Goal: Task Accomplishment & Management: Complete application form

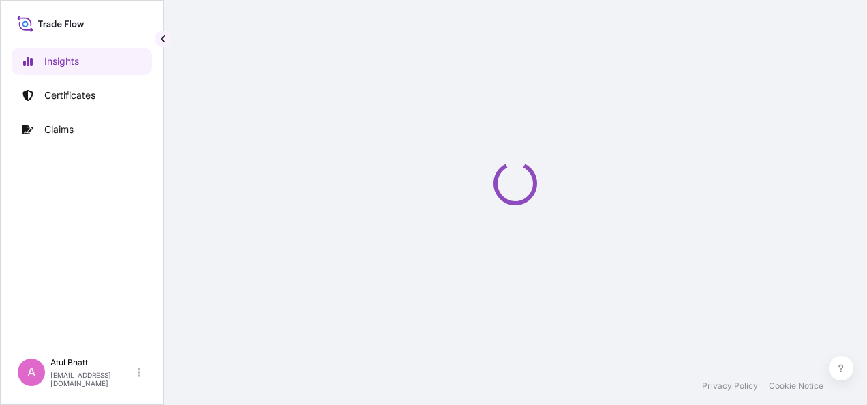
select select "2025"
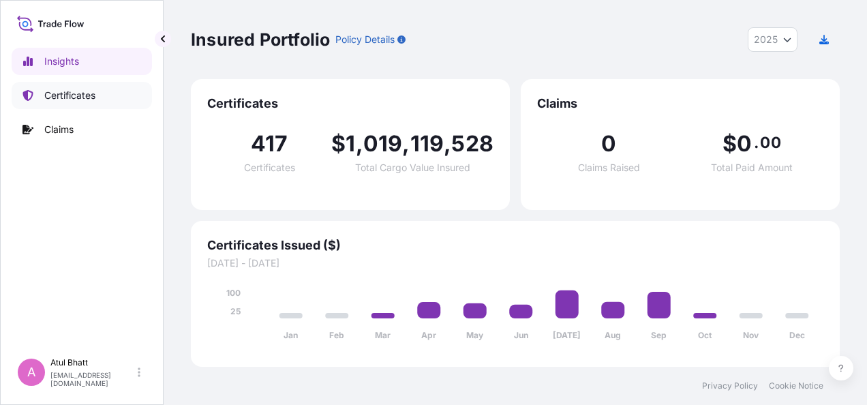
click at [70, 94] on p "Certificates" at bounding box center [69, 96] width 51 height 14
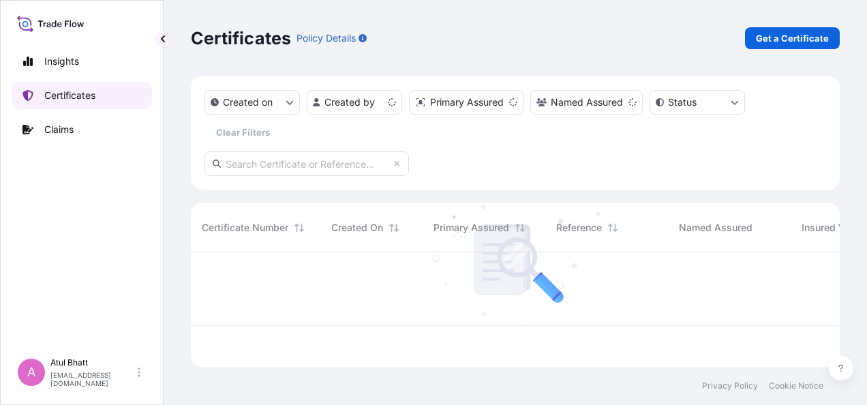
scroll to position [112, 638]
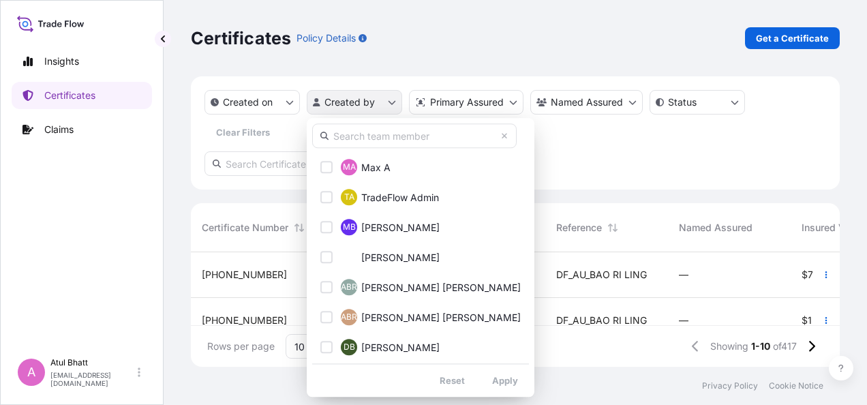
click at [391, 101] on html "Insights Certificates Claims A [PERSON_NAME] [EMAIL_ADDRESS][DOMAIN_NAME] Certi…" at bounding box center [433, 202] width 867 height 405
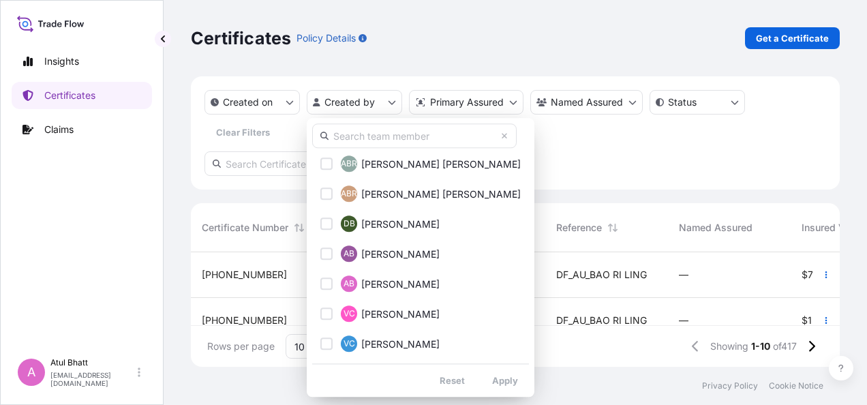
scroll to position [136, 0]
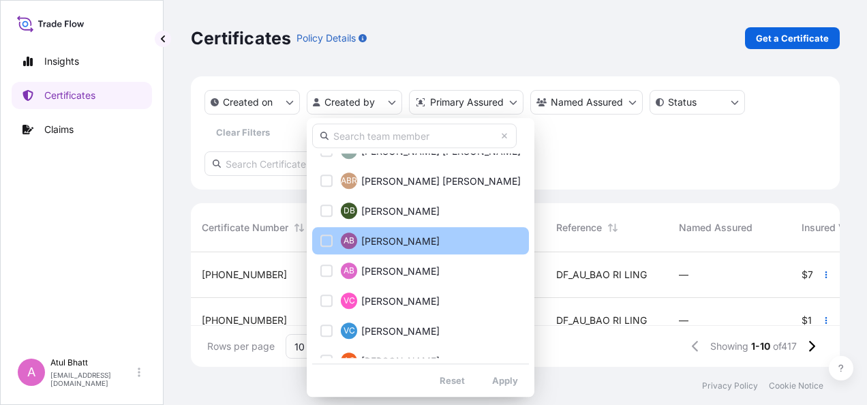
click at [326, 239] on div "Select Option" at bounding box center [326, 240] width 12 height 12
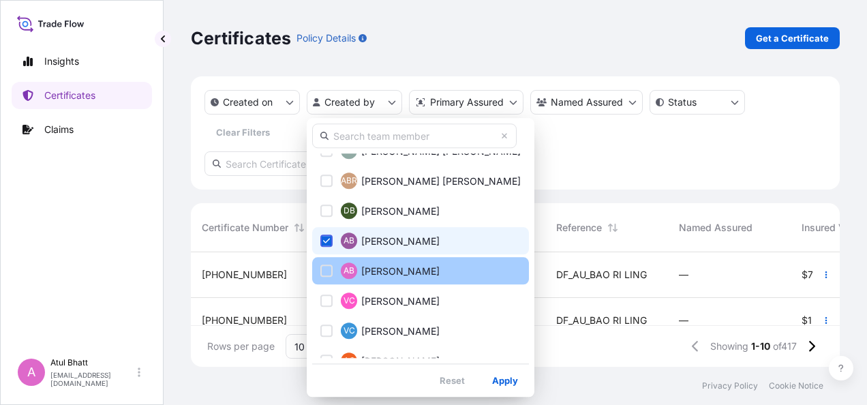
click at [328, 270] on div "Select Option" at bounding box center [326, 270] width 12 height 12
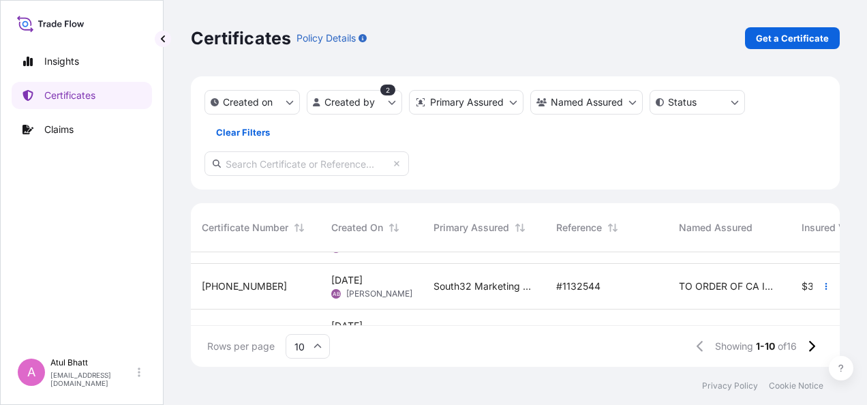
scroll to position [188, 0]
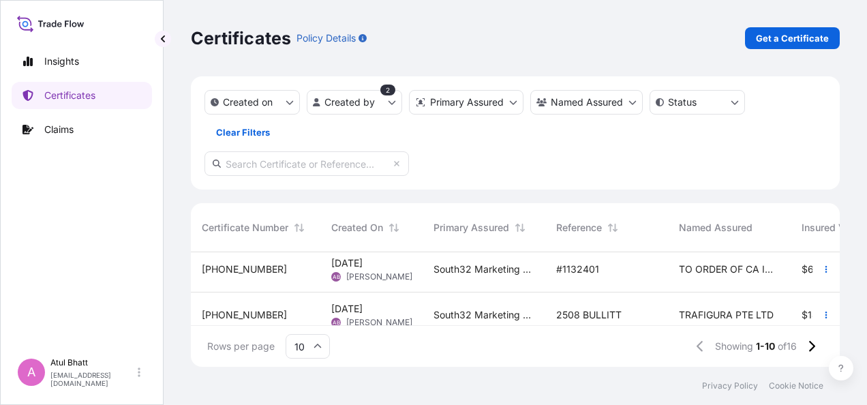
click at [647, 268] on div "#1132401" at bounding box center [606, 269] width 101 height 14
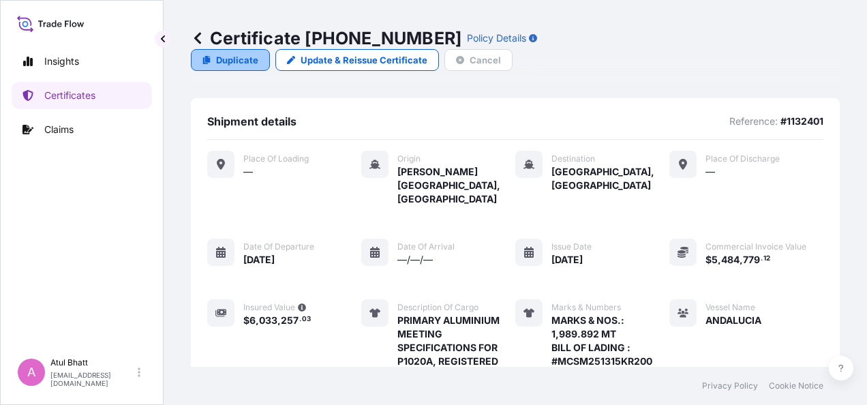
click at [258, 53] on p "Duplicate" at bounding box center [237, 60] width 42 height 14
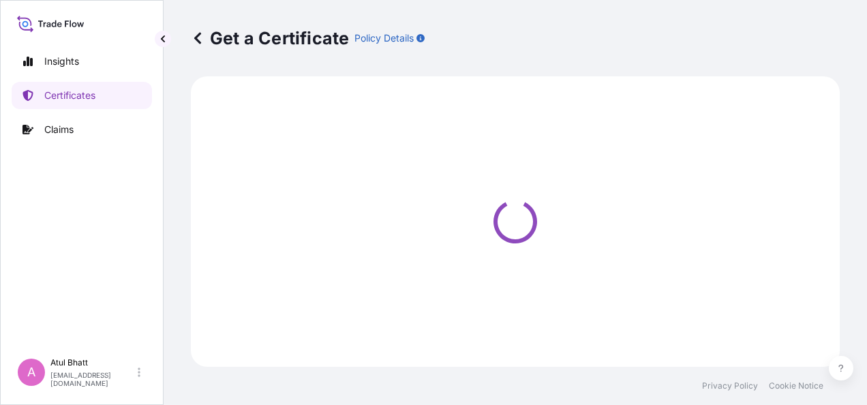
select select "Sea"
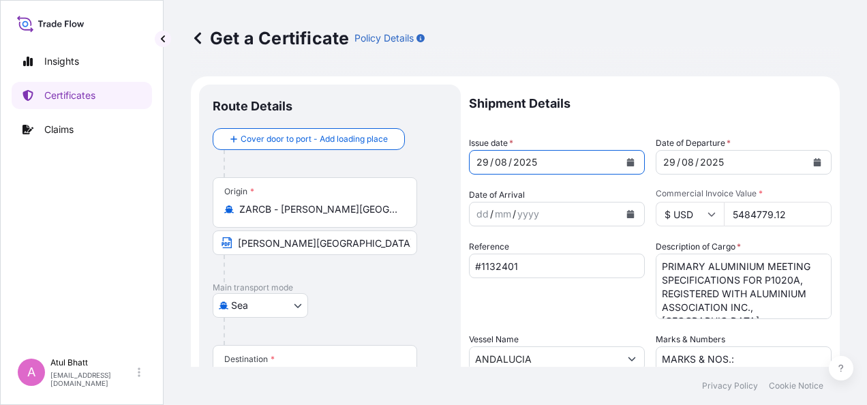
click at [627, 159] on icon "Calendar" at bounding box center [630, 162] width 7 height 8
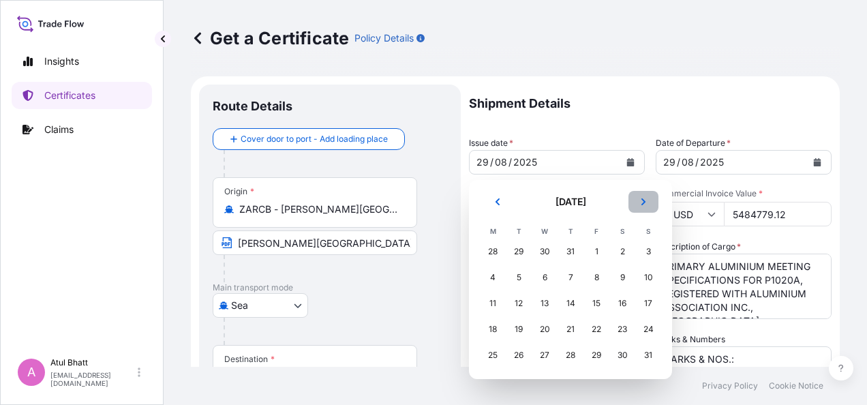
click at [640, 201] on icon "Next" at bounding box center [643, 202] width 8 height 8
click at [644, 207] on button "Next" at bounding box center [643, 202] width 30 height 22
click at [624, 252] on div "4" at bounding box center [622, 251] width 25 height 25
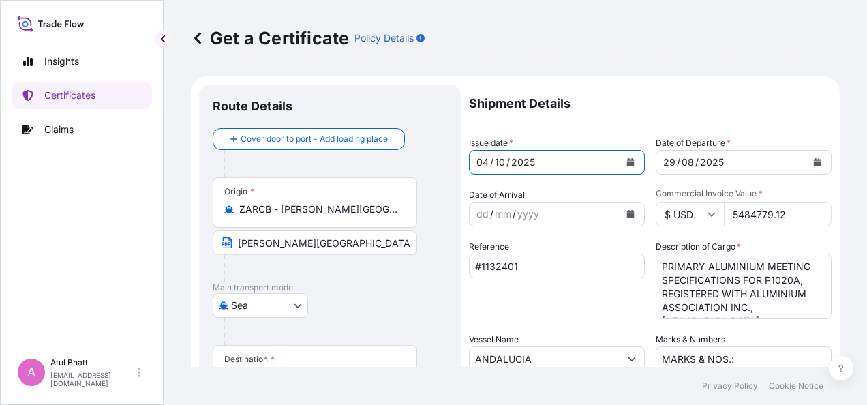
click at [814, 162] on icon "Calendar" at bounding box center [817, 162] width 7 height 8
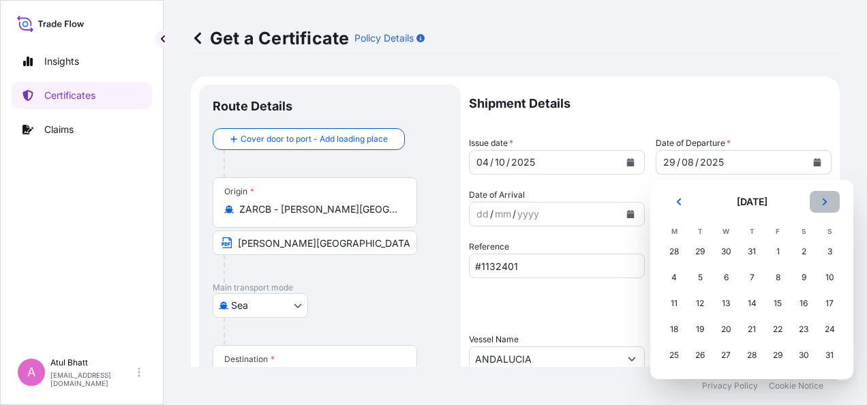
click at [829, 202] on icon "Next" at bounding box center [825, 202] width 8 height 8
click at [804, 248] on div "4" at bounding box center [803, 251] width 25 height 25
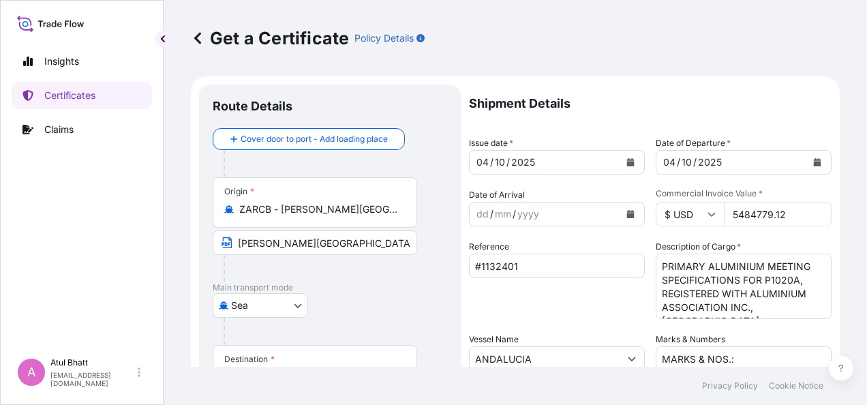
drag, startPoint x: 747, startPoint y: 215, endPoint x: 786, endPoint y: 214, distance: 39.6
click at [786, 214] on input "5484779.12" at bounding box center [778, 214] width 108 height 25
type input "5486704.29"
click at [780, 184] on div "Shipment Details Issue date * [DATE] Date of Departure * [DATE] Date of Arrival…" at bounding box center [650, 358] width 363 height 546
click at [529, 266] on input "#1132401" at bounding box center [557, 266] width 176 height 25
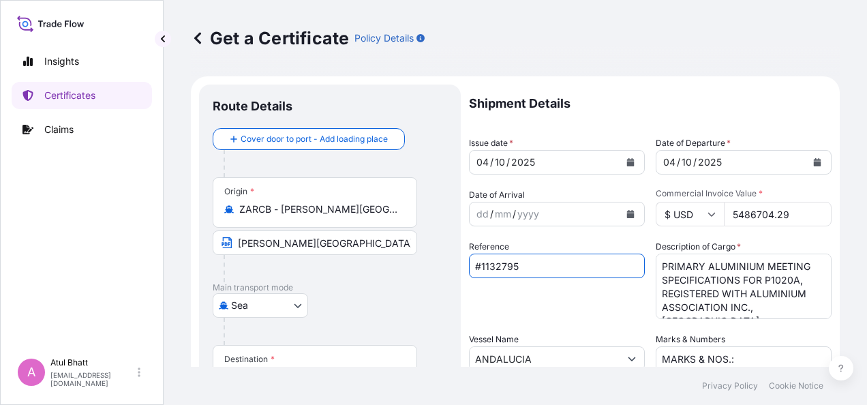
type input "#1132795"
click at [566, 307] on div "Reference #1132795" at bounding box center [557, 279] width 176 height 79
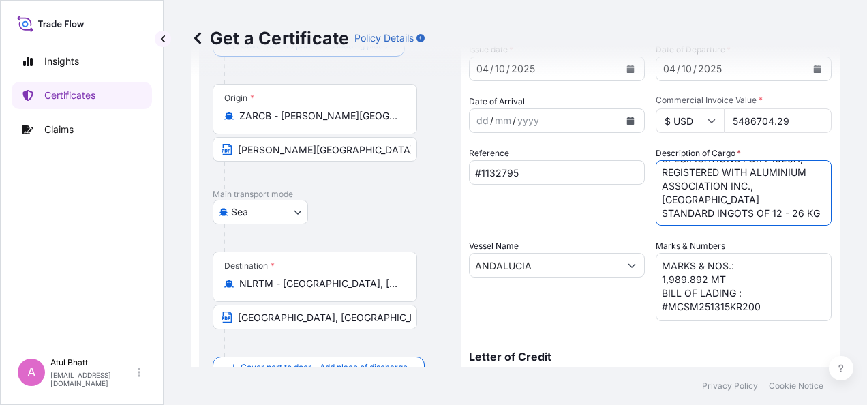
scroll to position [136, 0]
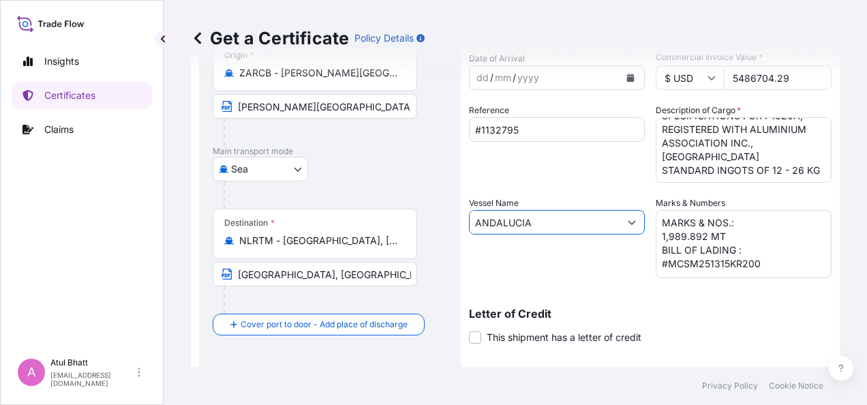
drag, startPoint x: 538, startPoint y: 219, endPoint x: 447, endPoint y: 221, distance: 90.7
click at [447, 221] on form "Route Details Cover door to port - Add loading place Place of loading Road / [G…" at bounding box center [515, 240] width 649 height 600
click at [447, 221] on div "Route Details Cover door to port - Add loading place Place of loading Road / [G…" at bounding box center [330, 240] width 262 height 584
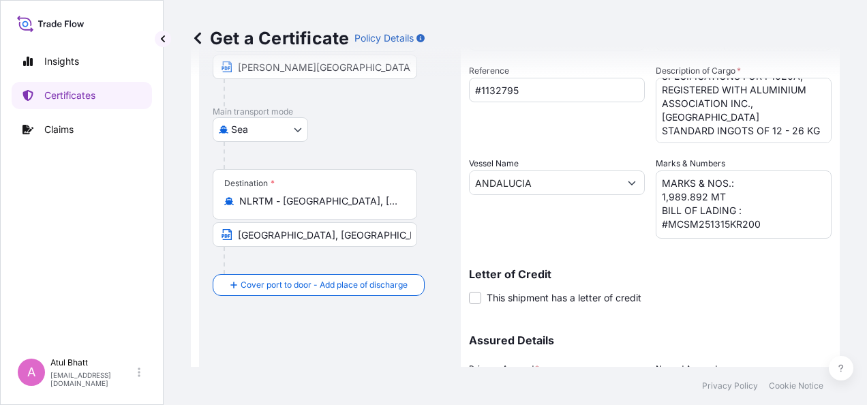
scroll to position [173, 0]
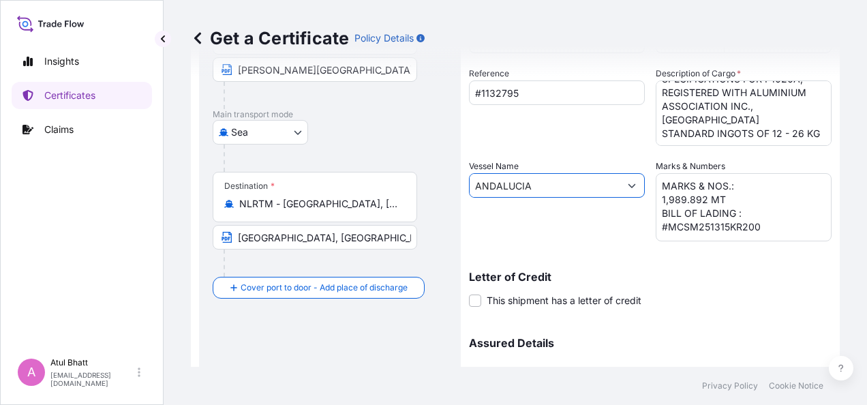
drag, startPoint x: 544, startPoint y: 185, endPoint x: 401, endPoint y: 183, distance: 142.4
click at [401, 183] on form "Route Details Cover door to port - Add loading place Place of loading Road / [G…" at bounding box center [515, 203] width 649 height 600
type input "b"
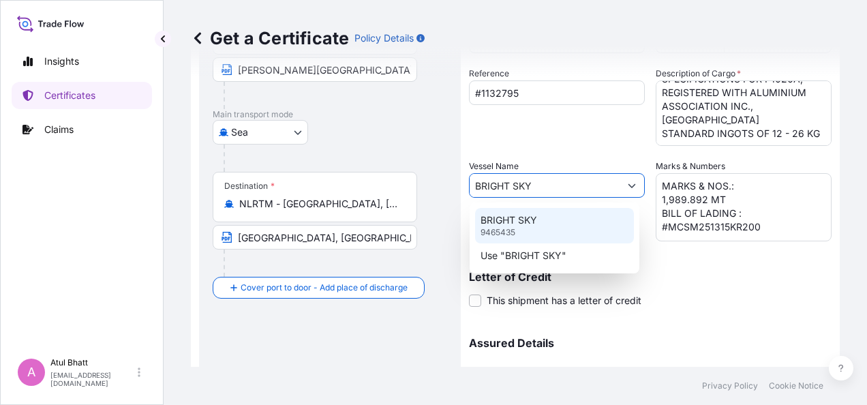
click at [508, 219] on p "BRIGHT SKY" at bounding box center [508, 220] width 57 height 14
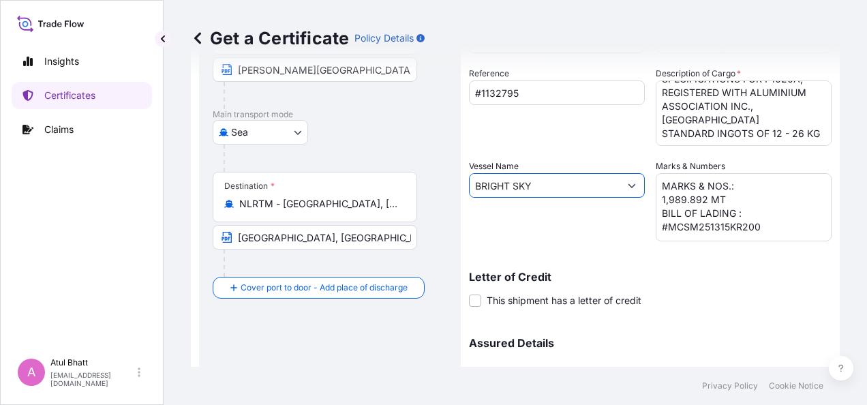
type input "BRIGHT SKY"
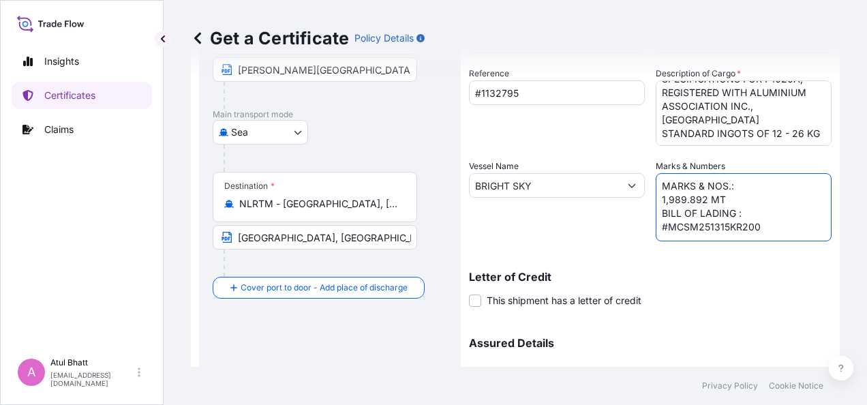
click at [684, 198] on textarea "MARKS & NOS.: 1,989.892 MT BILL OF LADING : #MCSM251315KR200" at bounding box center [744, 207] width 176 height 68
click at [709, 224] on textarea "MARKS & NOS.: 1,989.892 MT BILL OF LADING : #MCSM251315KR200" at bounding box center [744, 207] width 176 height 68
type textarea "MARKS & NOS.: 1,989.984 MT BILL OF LADING : #MCSM251123KR200"
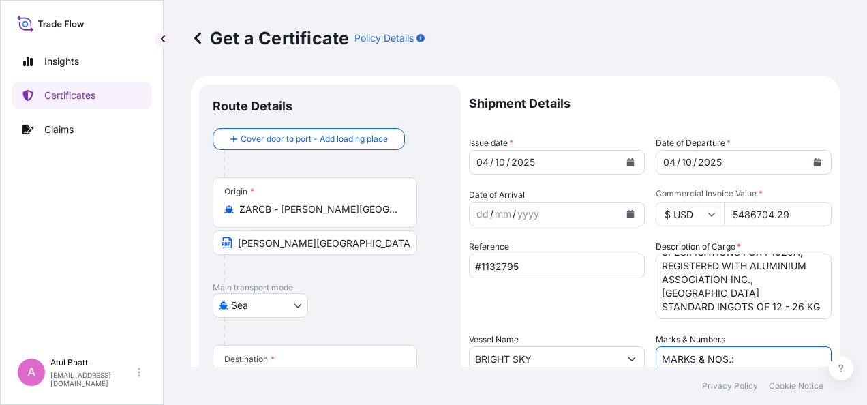
scroll to position [309, 0]
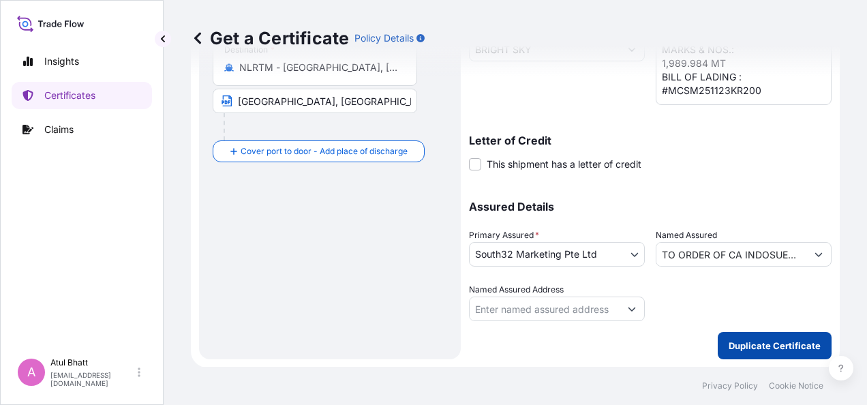
click at [769, 346] on p "Duplicate Certificate" at bounding box center [775, 346] width 92 height 14
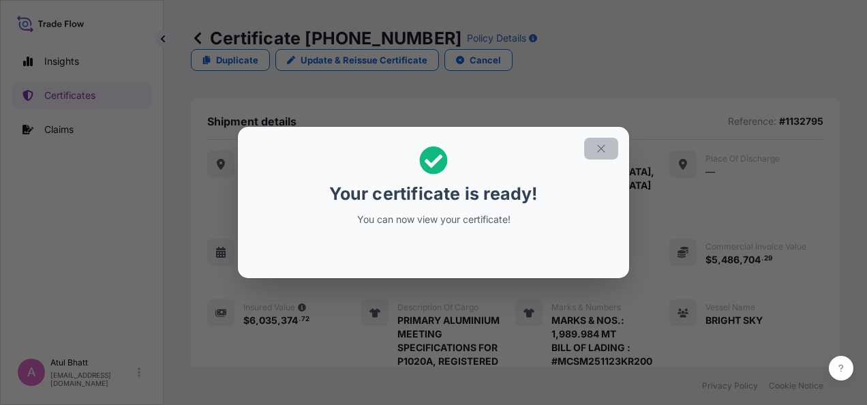
click at [597, 149] on icon "button" at bounding box center [601, 148] width 12 height 12
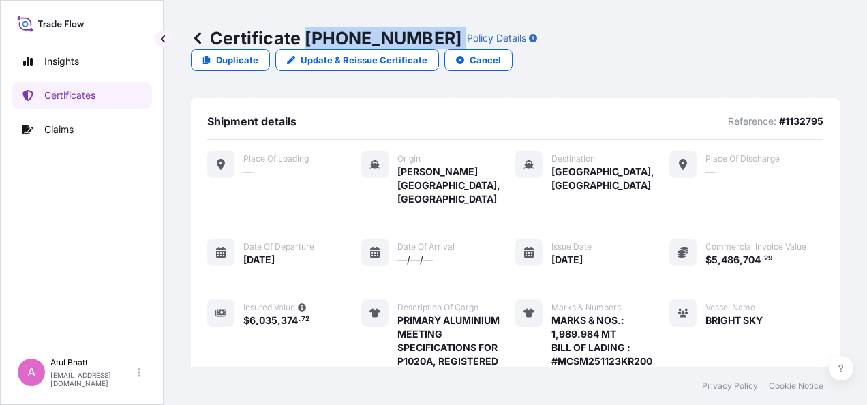
drag, startPoint x: 307, startPoint y: 37, endPoint x: 410, endPoint y: 39, distance: 102.9
click at [410, 39] on div "Certificate [PHONE_NUMBER] Policy Details" at bounding box center [364, 38] width 346 height 22
copy p "[PHONE_NUMBER]"
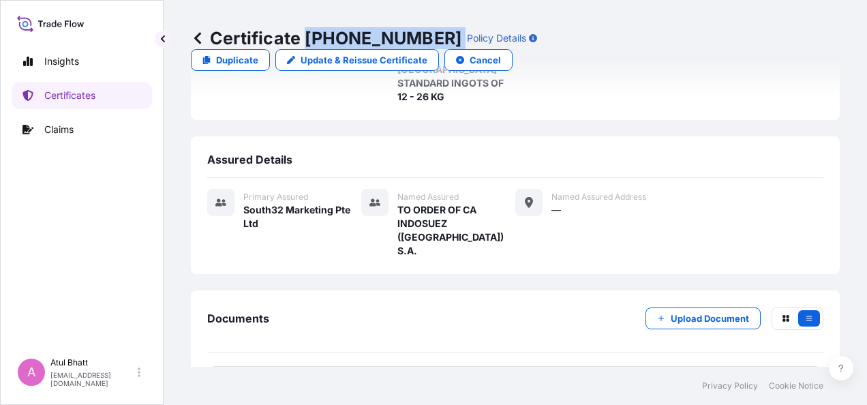
scroll to position [341, 0]
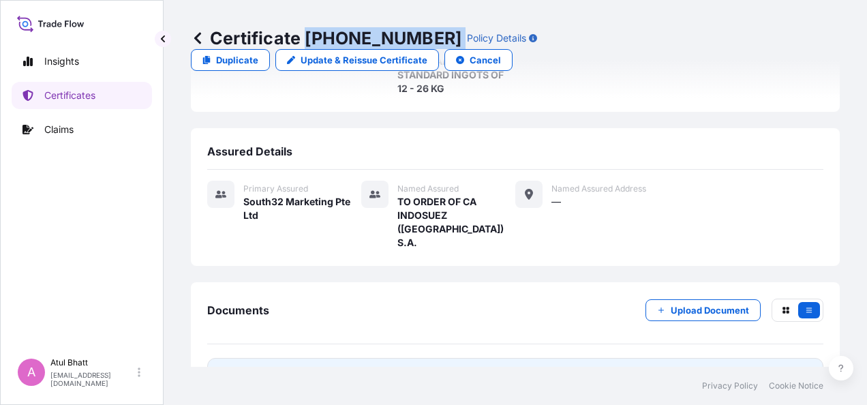
click at [699, 369] on div "[DATE]T11:18:36.360026" at bounding box center [755, 376] width 113 height 14
